Goal: Task Accomplishment & Management: Use online tool/utility

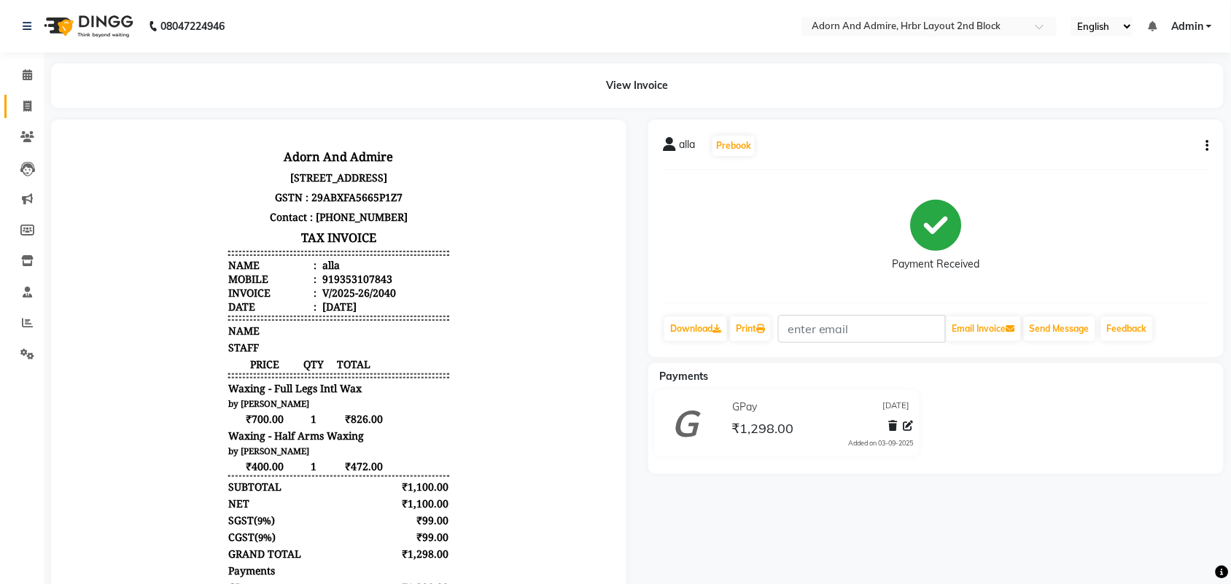
click at [30, 104] on icon at bounding box center [27, 106] width 8 height 11
select select "service"
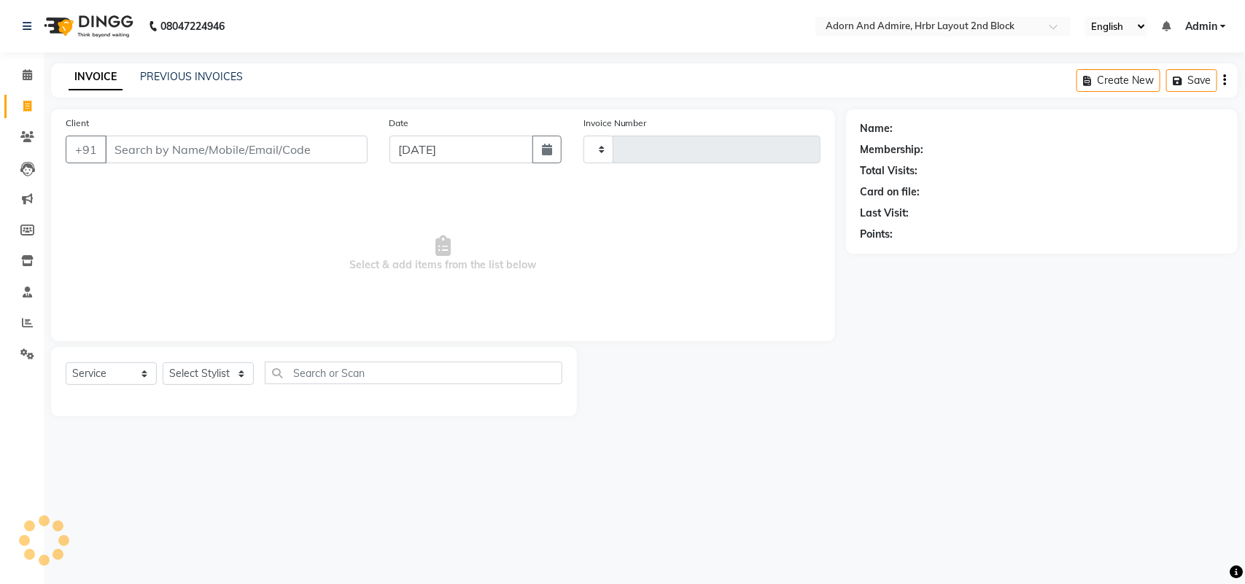
type input "2041"
select select "7203"
click at [195, 79] on link "PREVIOUS INVOICES" at bounding box center [191, 76] width 103 height 13
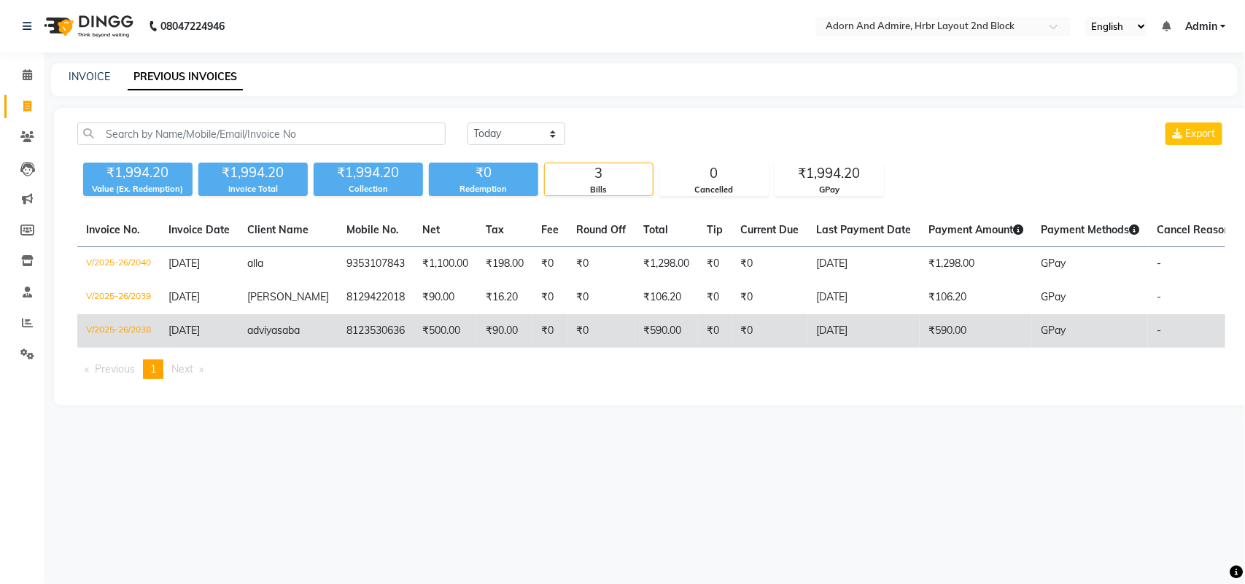
click at [369, 332] on td "8123530636" at bounding box center [376, 331] width 76 height 34
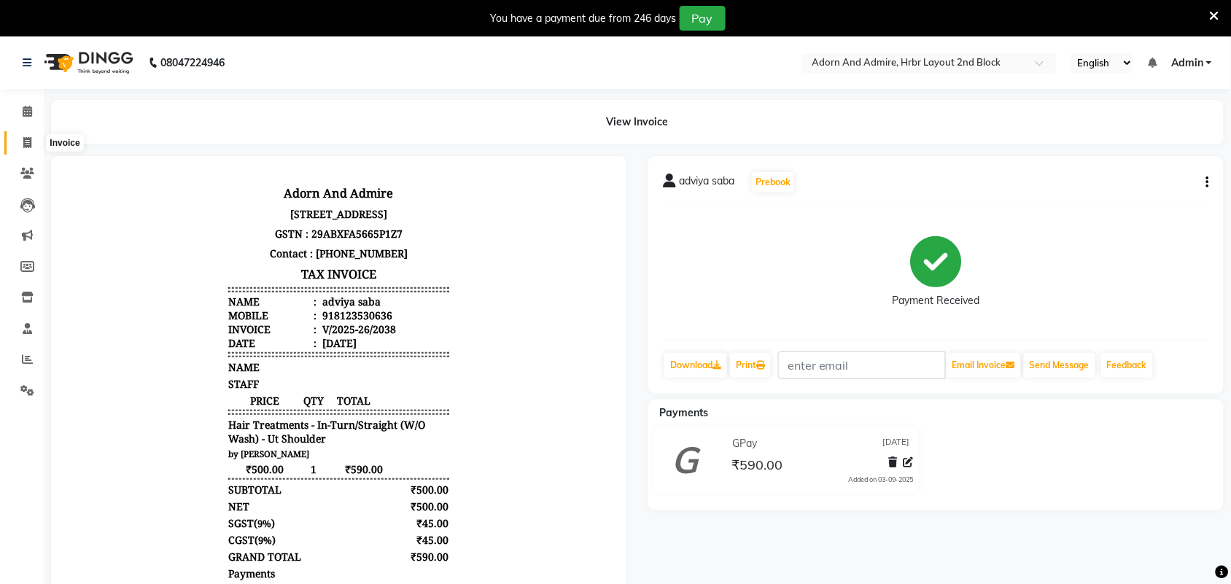
click at [23, 137] on icon at bounding box center [27, 142] width 8 height 11
select select "service"
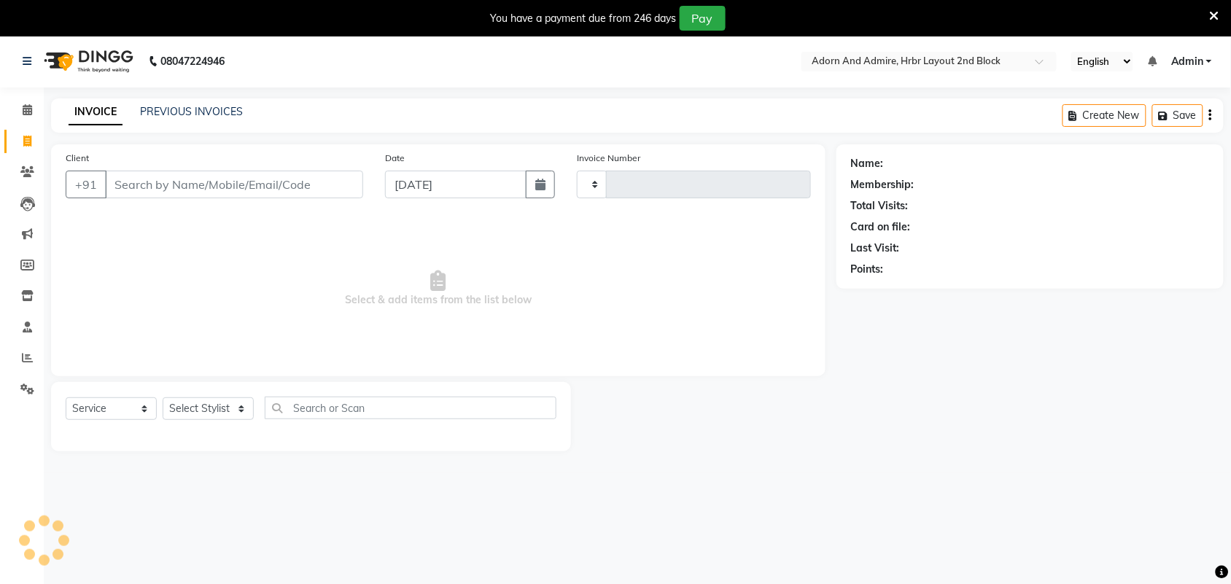
type input "2041"
select select "7203"
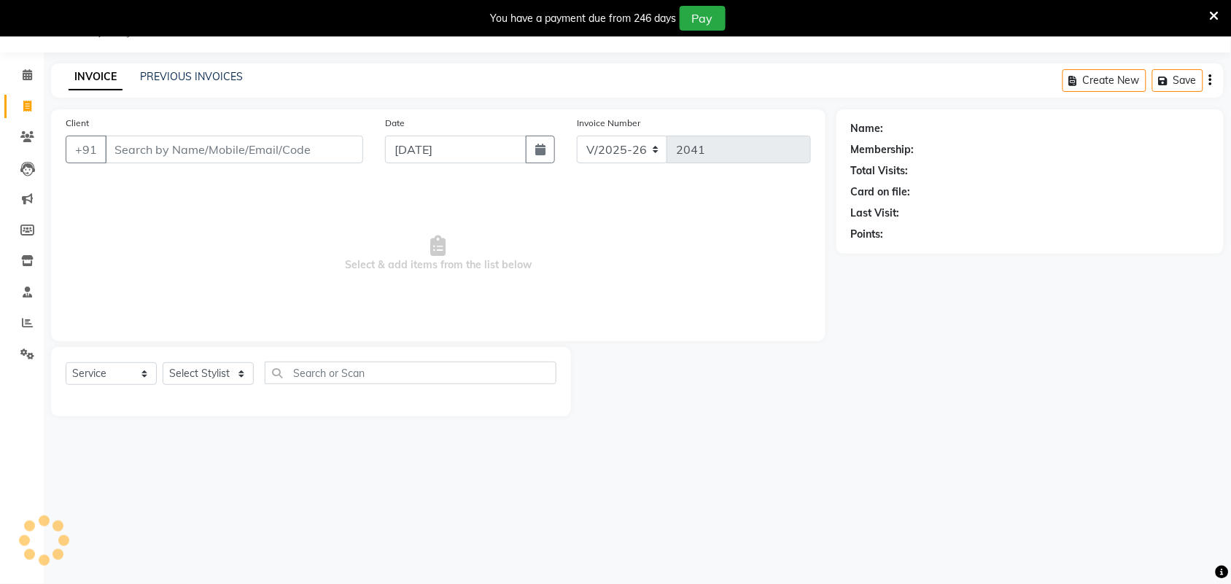
drag, startPoint x: 162, startPoint y: 56, endPoint x: 171, endPoint y: 64, distance: 12.4
click at [165, 57] on div "08047224946 Select Location × Adorn And Admire, Hrbr Layout 2nd Block English E…" at bounding box center [615, 292] width 1231 height 584
click at [174, 69] on div "PREVIOUS INVOICES" at bounding box center [191, 76] width 103 height 15
click at [194, 77] on link "PREVIOUS INVOICES" at bounding box center [191, 76] width 103 height 13
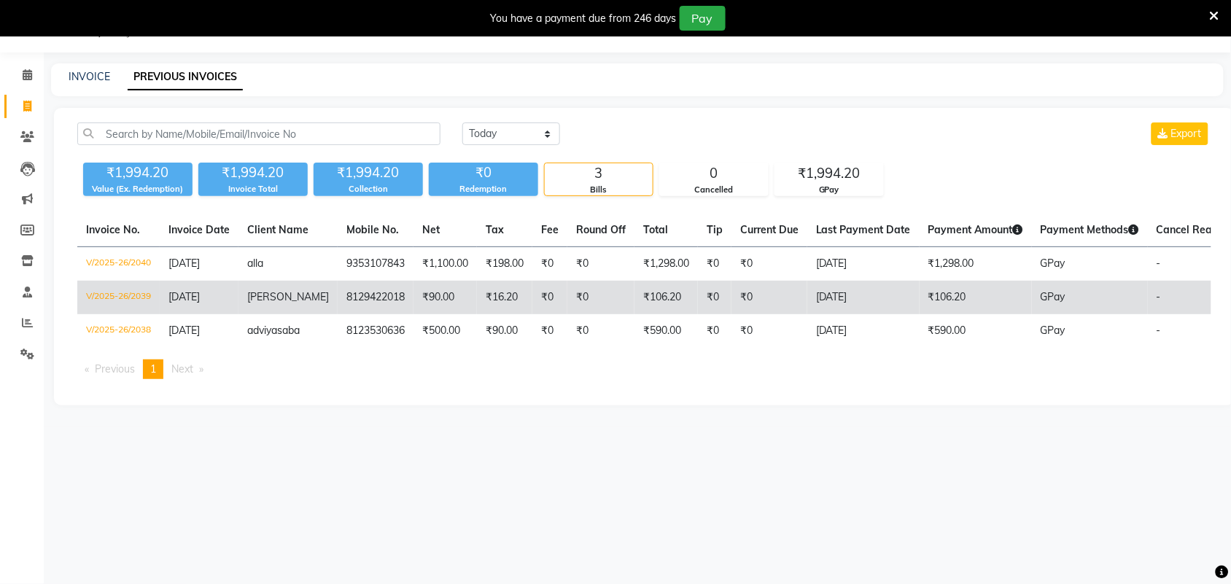
click at [416, 301] on td "₹90.00" at bounding box center [445, 298] width 63 height 34
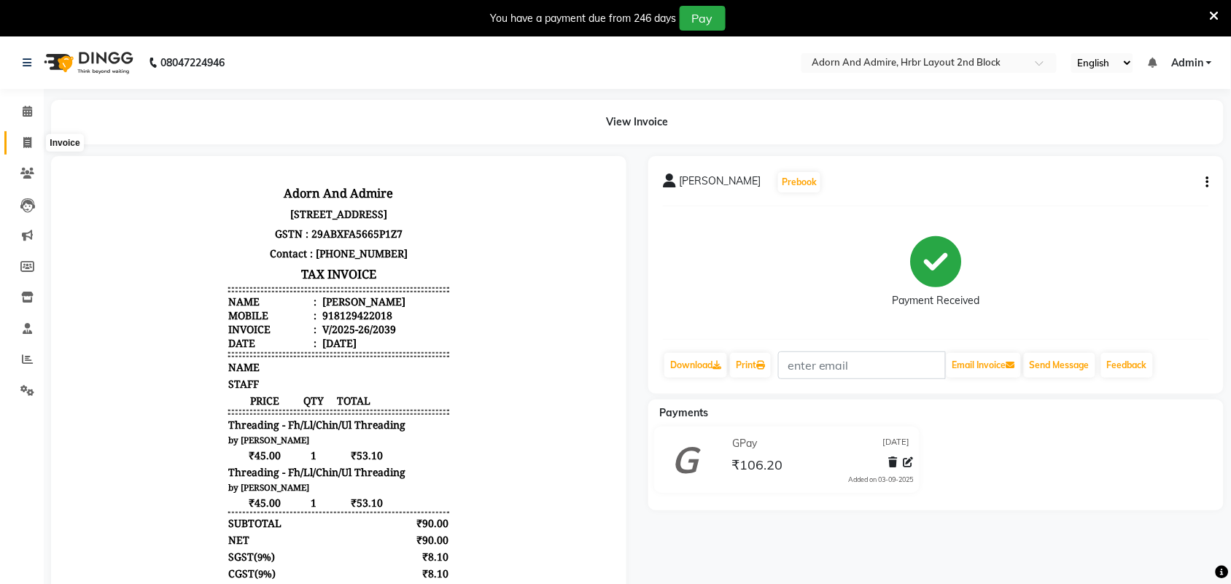
click at [24, 137] on icon at bounding box center [27, 142] width 8 height 11
select select "service"
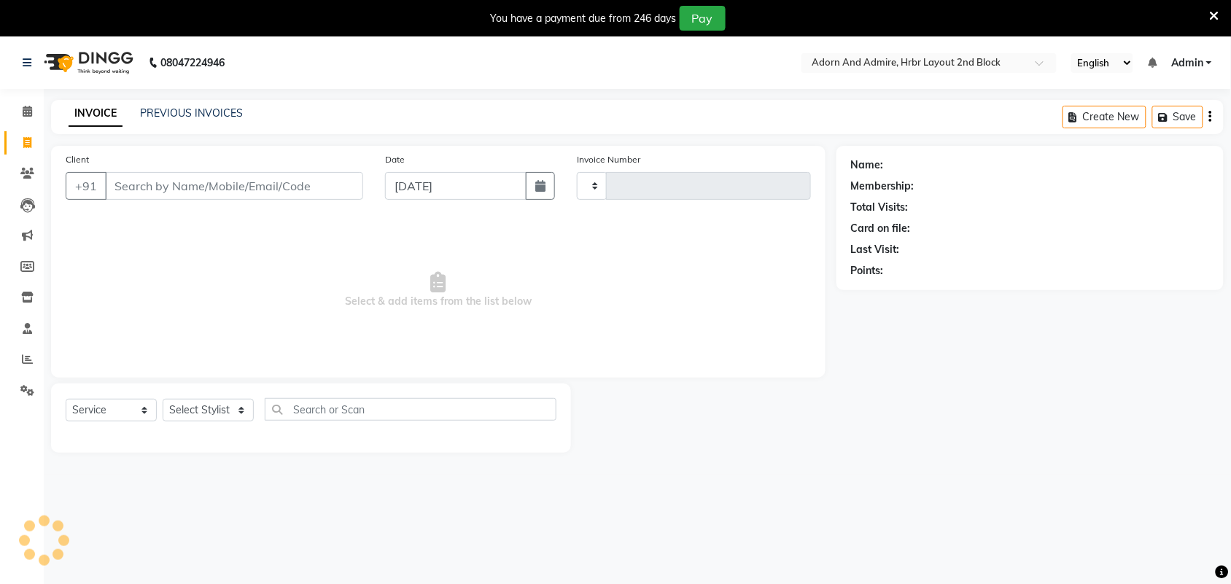
type input "2041"
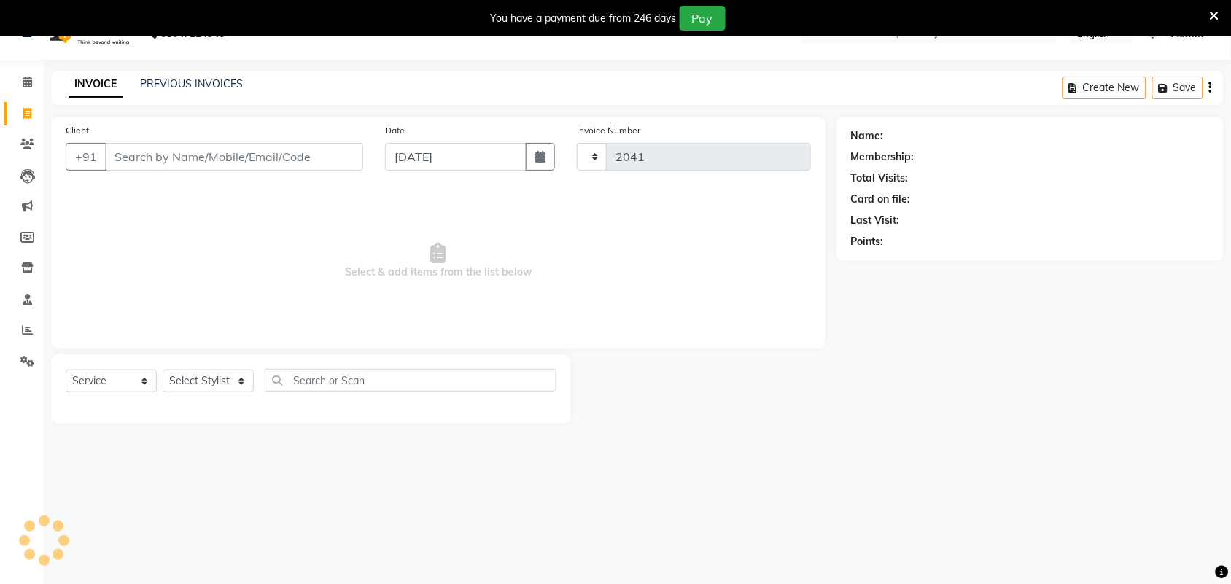
select select "7203"
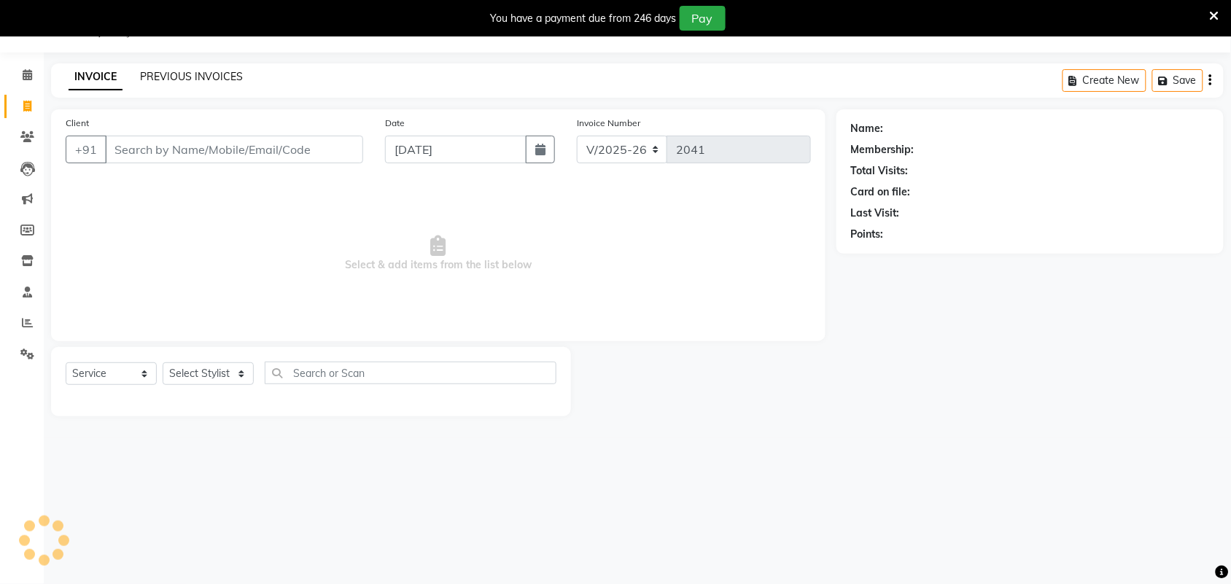
click at [206, 77] on link "PREVIOUS INVOICES" at bounding box center [191, 76] width 103 height 13
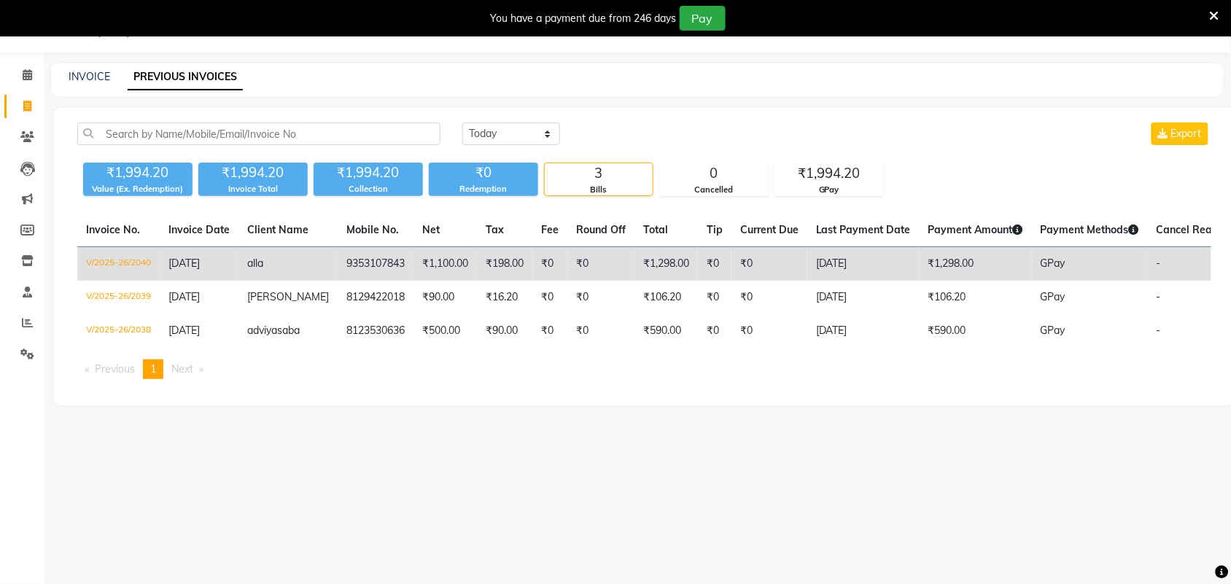
click at [508, 276] on td "₹198.00" at bounding box center [504, 264] width 55 height 34
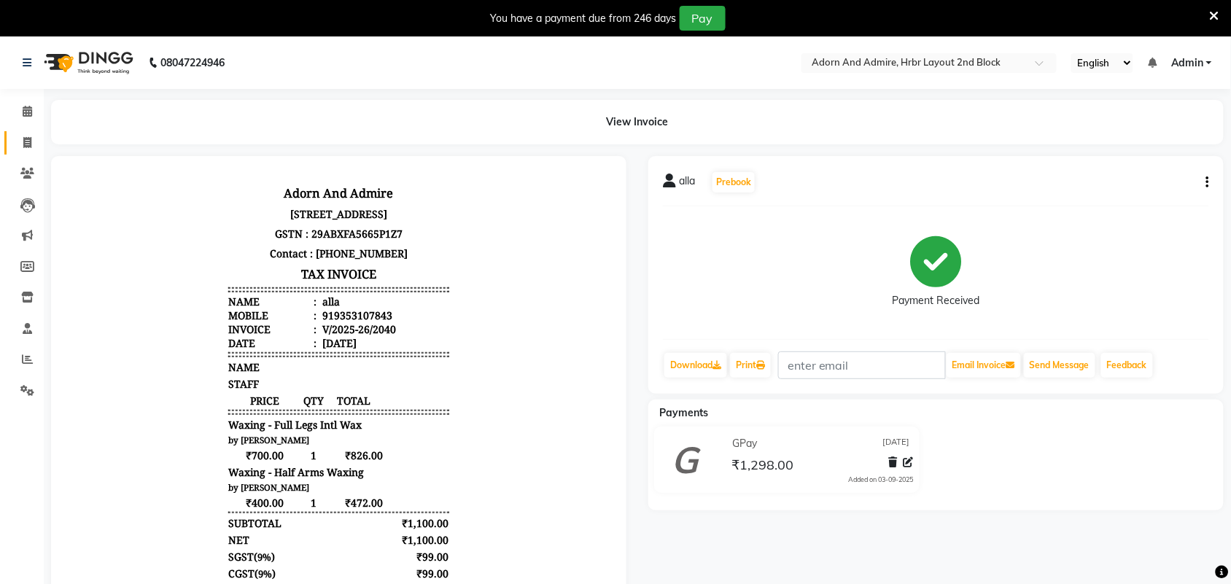
drag, startPoint x: 22, startPoint y: 137, endPoint x: 132, endPoint y: 56, distance: 136.7
click at [23, 137] on span at bounding box center [28, 143] width 26 height 17
select select "service"
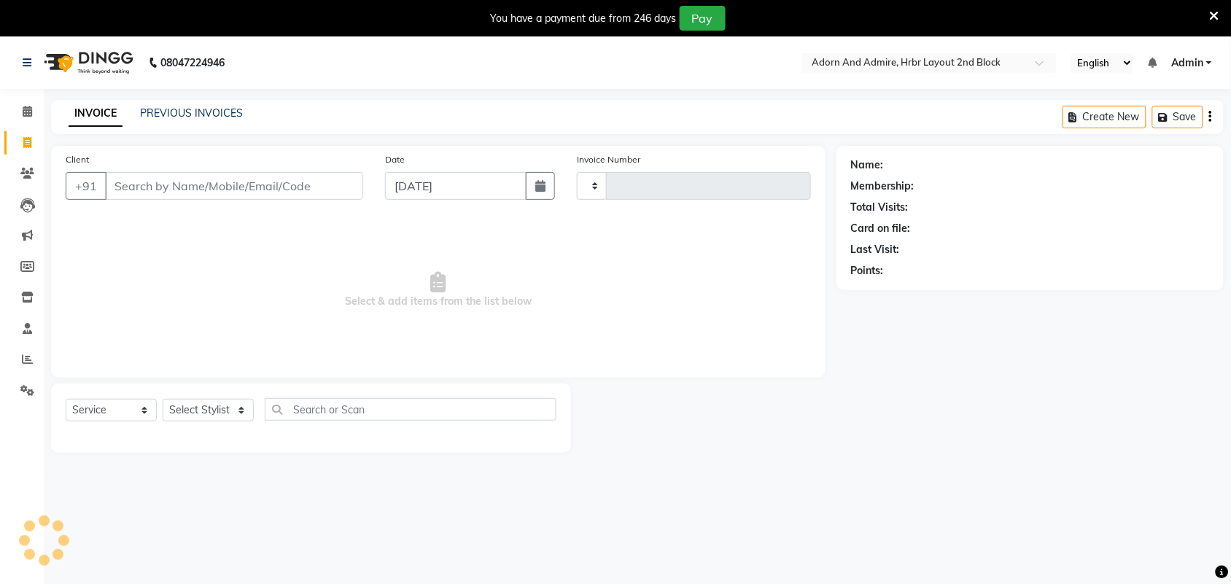
scroll to position [36, 0]
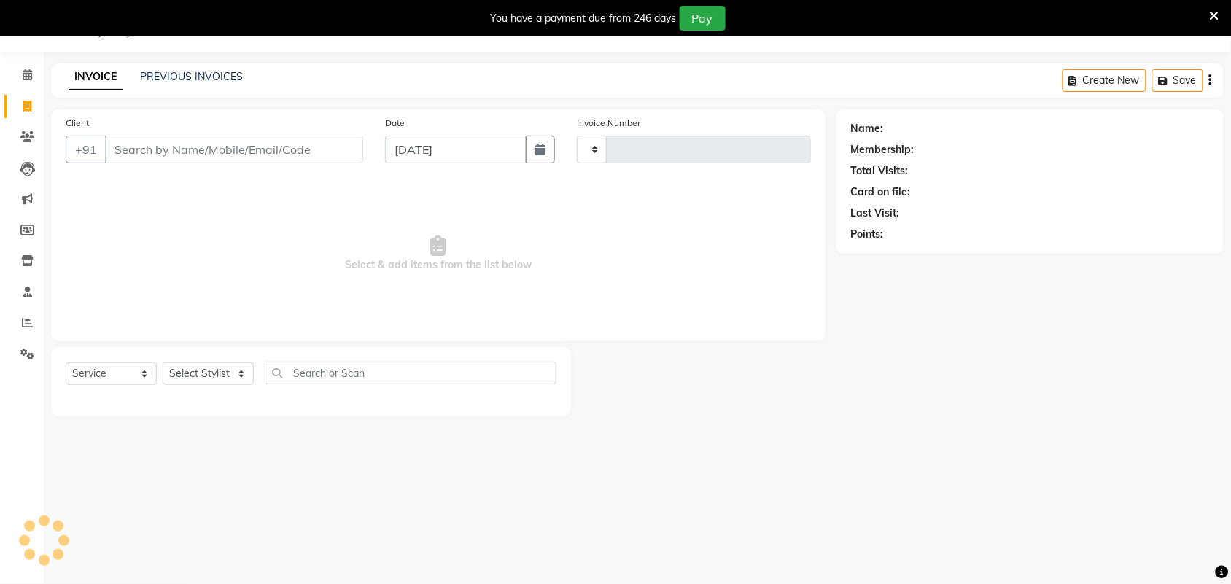
type input "2041"
select select "7203"
